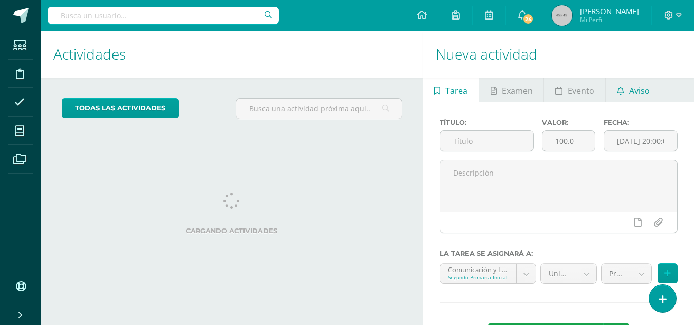
click at [641, 91] on span "Aviso" at bounding box center [640, 91] width 21 height 25
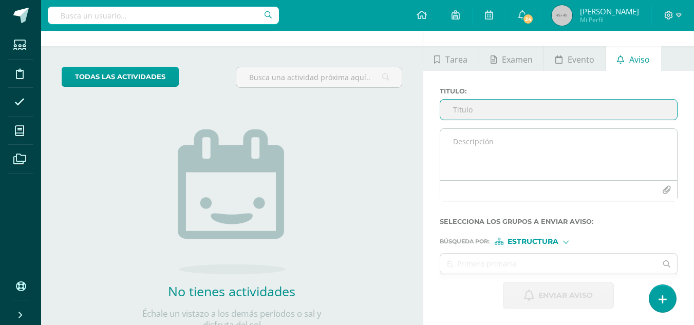
scroll to position [102, 0]
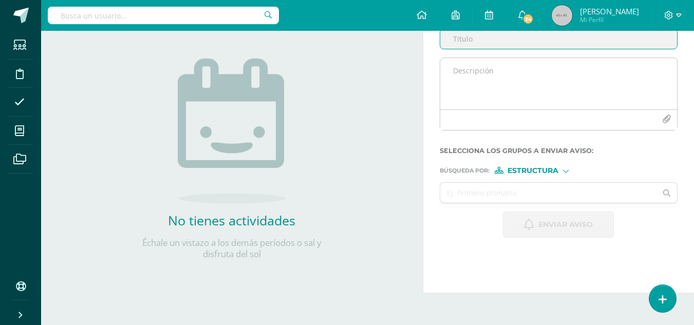
click at [507, 116] on div at bounding box center [559, 119] width 237 height 21
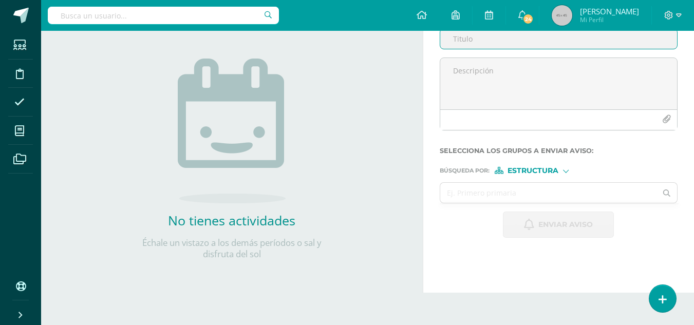
click at [481, 41] on input "Titulo :" at bounding box center [559, 39] width 237 height 20
type input "G"
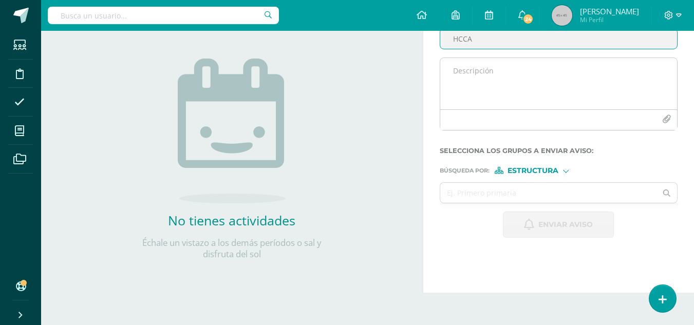
type input "HCCA"
click at [497, 78] on textarea at bounding box center [559, 83] width 237 height 51
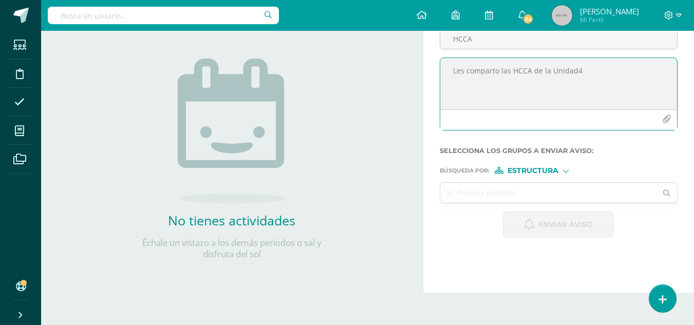
click at [577, 70] on textarea "Les comparto las HCCA de la Unidad4" at bounding box center [559, 83] width 237 height 51
click at [585, 71] on textarea "Les comparto las HCCA de la Unidad 4" at bounding box center [559, 83] width 237 height 51
type textarea "Les comparto las HCCA de la Unidad 4, adjunto también hoja para completar con e…"
click at [531, 189] on input "text" at bounding box center [549, 193] width 217 height 20
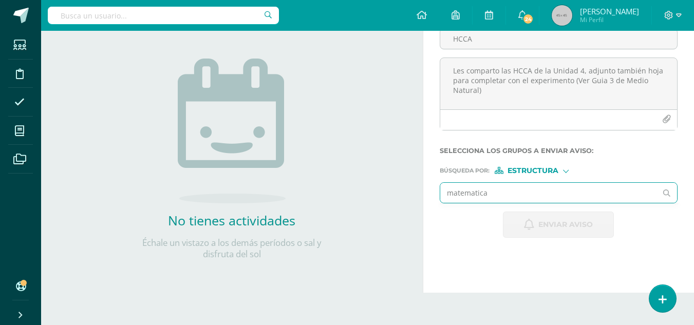
type input "matematica"
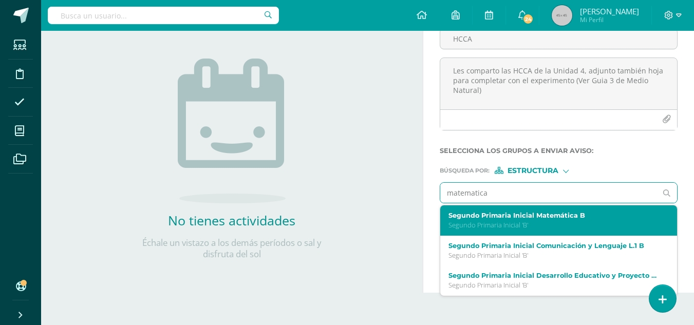
click at [530, 226] on p "Segundo Primaria Inicial 'B'" at bounding box center [555, 225] width 212 height 9
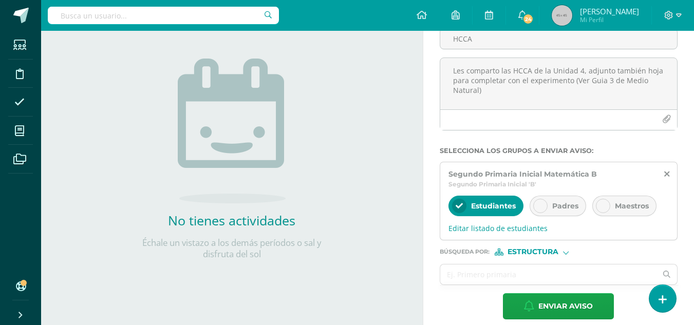
click at [555, 201] on span "Padres" at bounding box center [566, 205] width 26 height 9
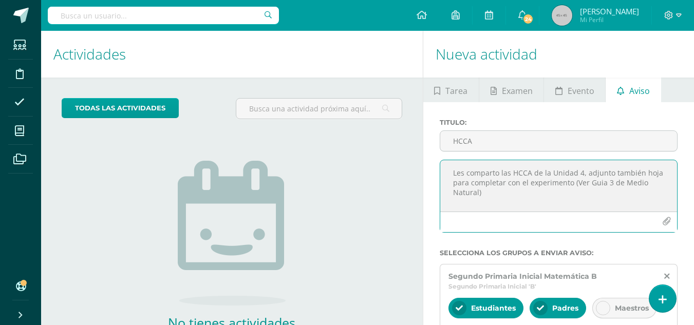
drag, startPoint x: 497, startPoint y: 196, endPoint x: 450, endPoint y: 171, distance: 53.6
click at [450, 171] on textarea "Les comparto las HCCA de la Unidad 4, adjunto también hoja para completar con e…" at bounding box center [559, 185] width 237 height 51
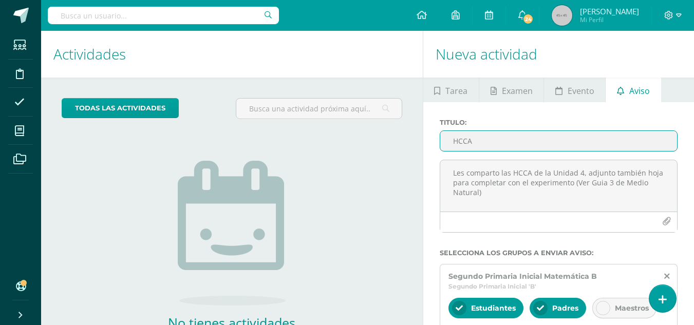
drag, startPoint x: 484, startPoint y: 141, endPoint x: 444, endPoint y: 142, distance: 39.6
click at [444, 142] on input "HCCA" at bounding box center [559, 141] width 237 height 20
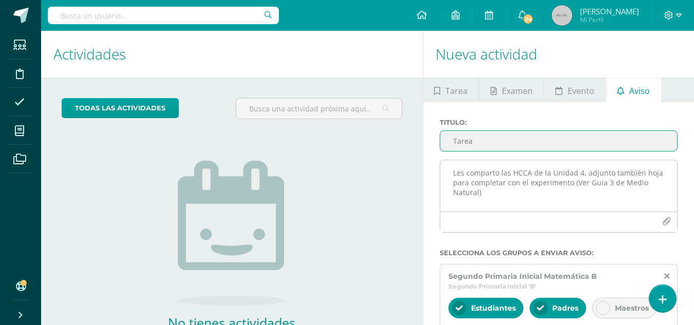
type input "Tarea"
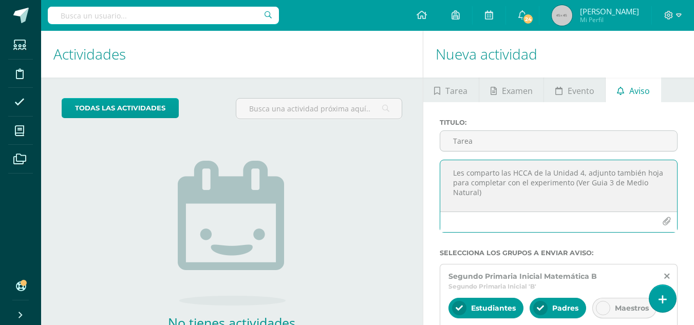
drag, startPoint x: 489, startPoint y: 203, endPoint x: 449, endPoint y: 173, distance: 50.4
click at [449, 173] on textarea "Les comparto las HCCA de la Unidad 4, adjunto también hoja para completar con e…" at bounding box center [559, 185] width 237 height 51
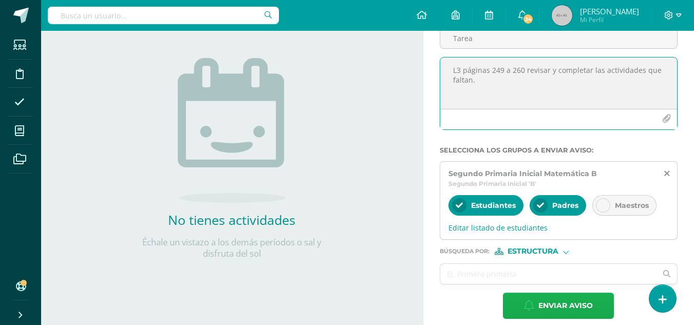
type textarea "L3 páginas 249 a 260 revisar y completar las actividades que faltan."
click at [570, 307] on span "Enviar aviso" at bounding box center [566, 306] width 54 height 25
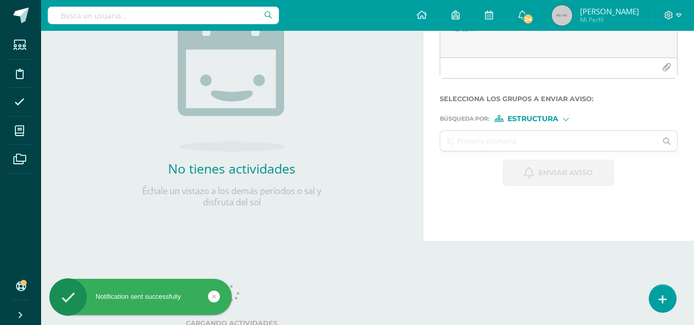
scroll to position [0, 0]
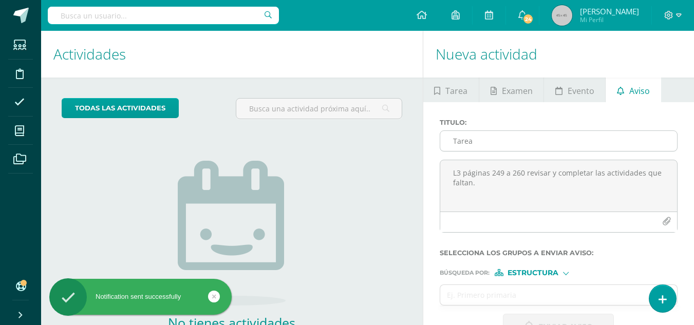
click at [491, 143] on input "Tarea" at bounding box center [559, 141] width 237 height 20
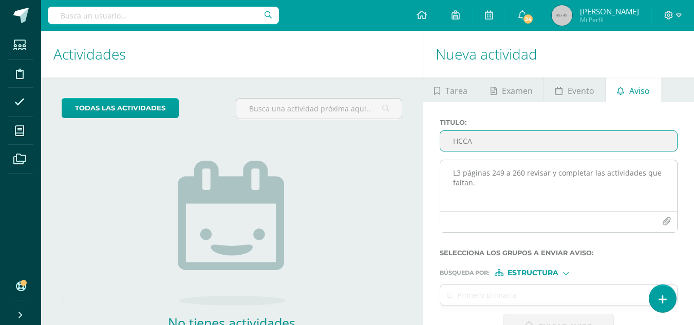
type input "HCCA"
click at [492, 170] on textarea "L3 páginas 249 a 260 revisar y completar las actividades que faltan." at bounding box center [559, 185] width 237 height 51
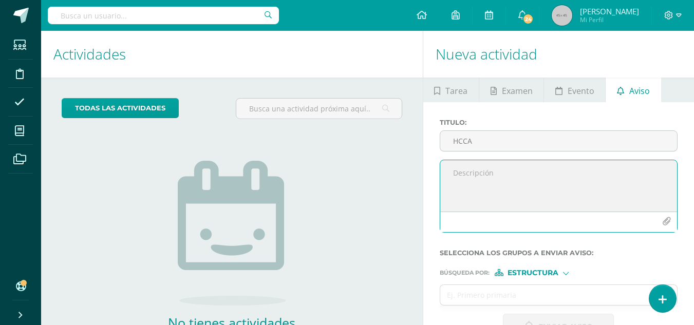
click at [463, 173] on textarea at bounding box center [559, 185] width 237 height 51
paste textarea "Les comparto las HCCA de la Unidad 4, adjunto también hoja para completar con e…"
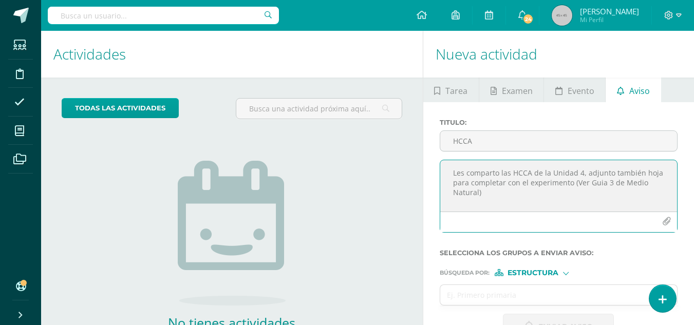
click at [525, 193] on textarea "Les comparto las HCCA de la Unidad 4, adjunto también hoja para completar con e…" at bounding box center [559, 185] width 237 height 51
type textarea "Les comparto las HCCA de la Unidad 4, adjunto también hoja para completar con e…"
click at [667, 217] on icon "button" at bounding box center [667, 221] width 9 height 9
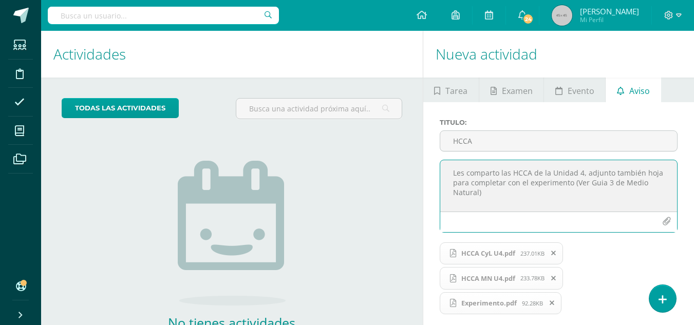
scroll to position [51, 0]
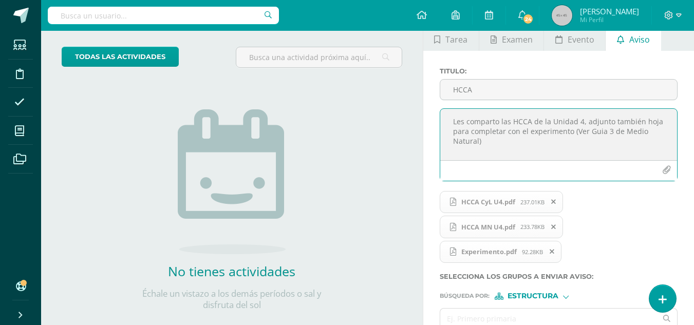
drag, startPoint x: 516, startPoint y: 145, endPoint x: 441, endPoint y: 127, distance: 77.3
click at [441, 127] on textarea "Les comparto las HCCA de la Unidad 4, adjunto también hoja para completar con e…" at bounding box center [559, 134] width 237 height 51
click at [539, 155] on textarea "Les comparto las HCCA de la Unidad 4, adjunto también hoja para completar con e…" at bounding box center [559, 134] width 237 height 51
